Goal: Information Seeking & Learning: Learn about a topic

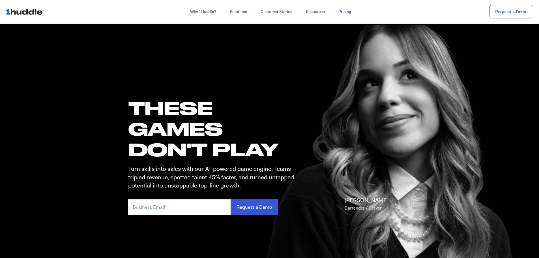
click at [346, 11] on link "Pricing" at bounding box center [344, 12] width 26 height 10
